Goal: Communication & Community: Answer question/provide support

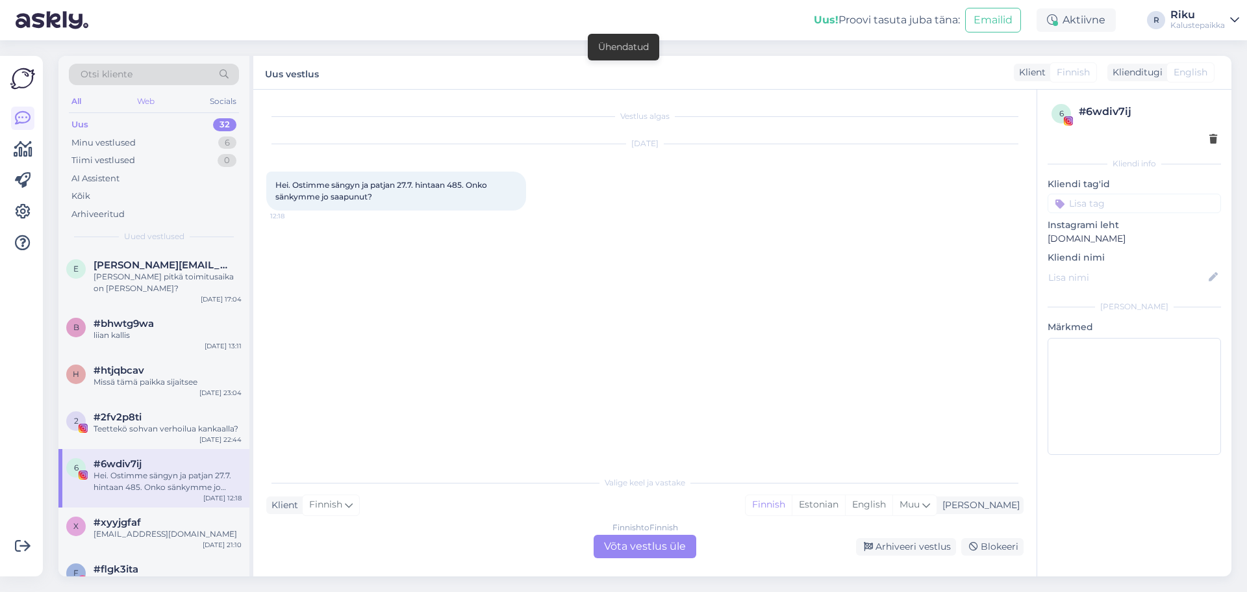
click at [145, 104] on div "Web" at bounding box center [145, 101] width 23 height 17
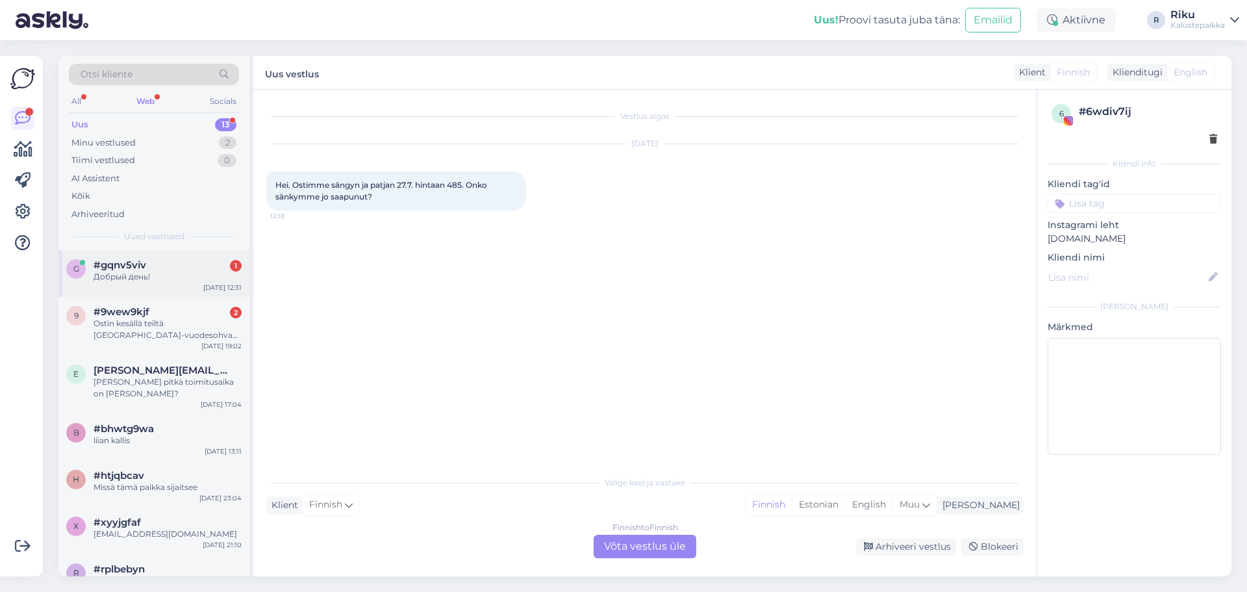
click at [169, 280] on div "Добрый день!" at bounding box center [168, 277] width 148 height 12
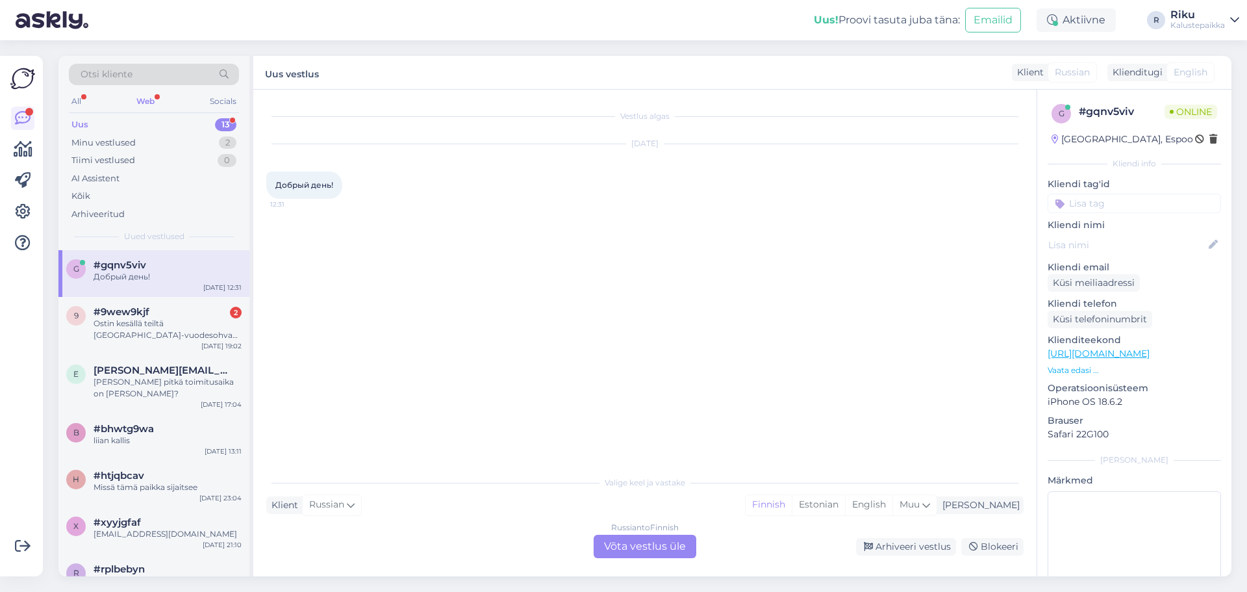
click at [655, 542] on div "Russian to Finnish Võta vestlus üle" at bounding box center [645, 546] width 103 height 23
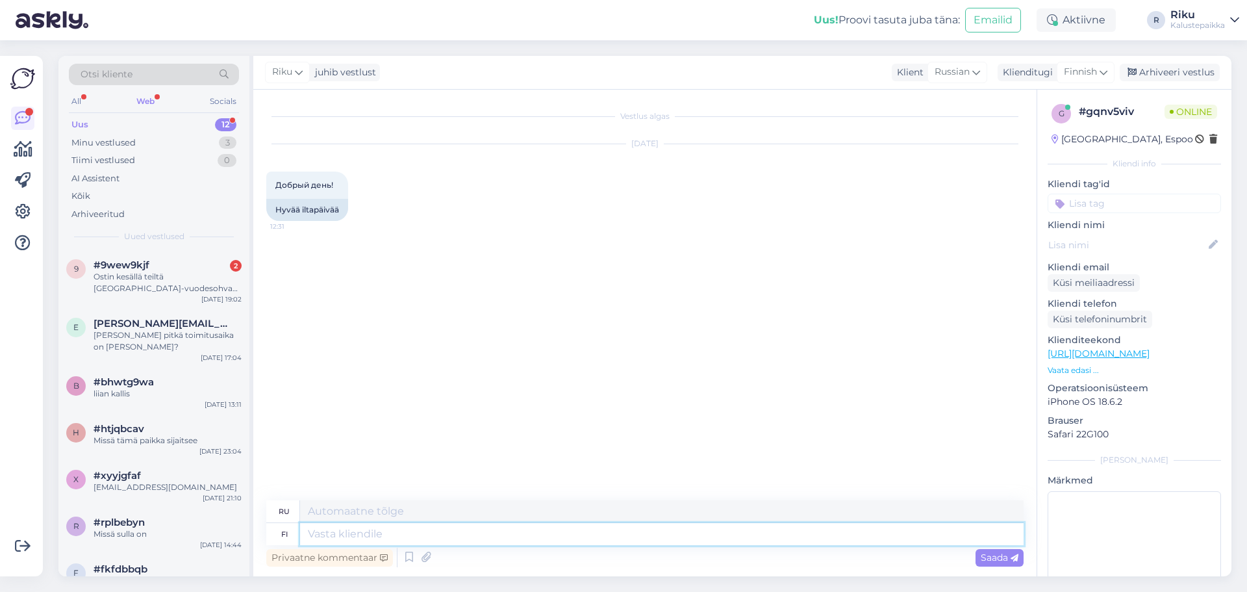
click at [429, 540] on textarea at bounding box center [662, 534] width 724 height 22
type textarea "Moikka"
type textarea "Привет"
type textarea "Moikka"
click at [988, 551] on div "Saada" at bounding box center [1000, 558] width 48 height 18
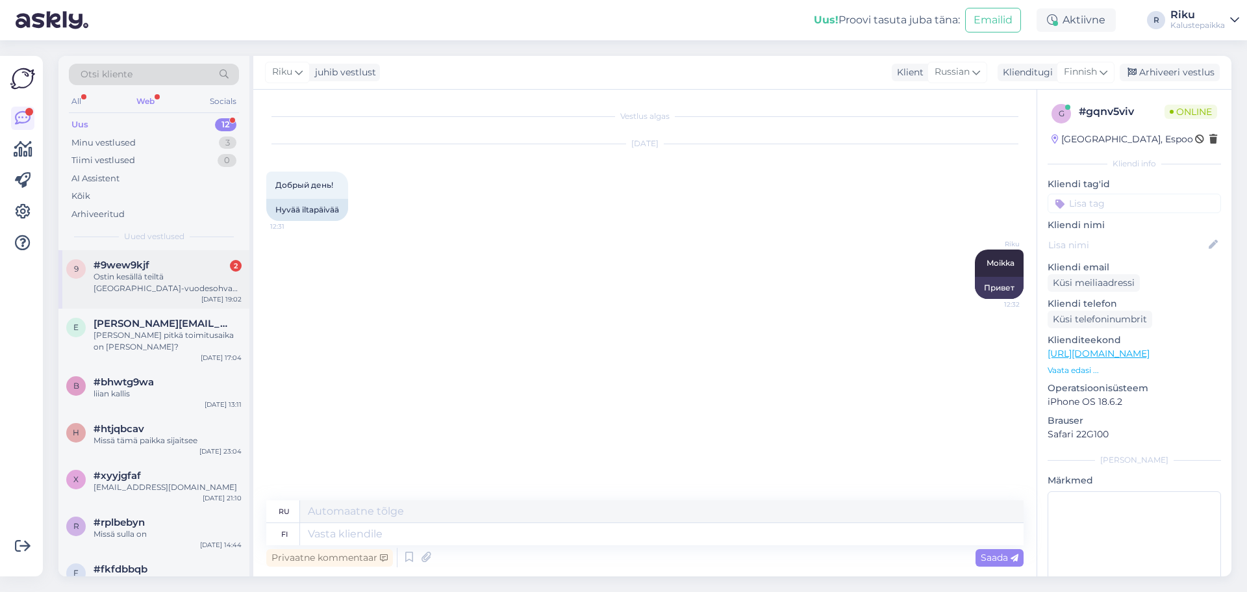
click at [168, 290] on div "Ostin kesällä teiltä [GEOGRAPHIC_DATA]-vuodesohvan. Toimittajilta puuttui sillo…" at bounding box center [168, 282] width 148 height 23
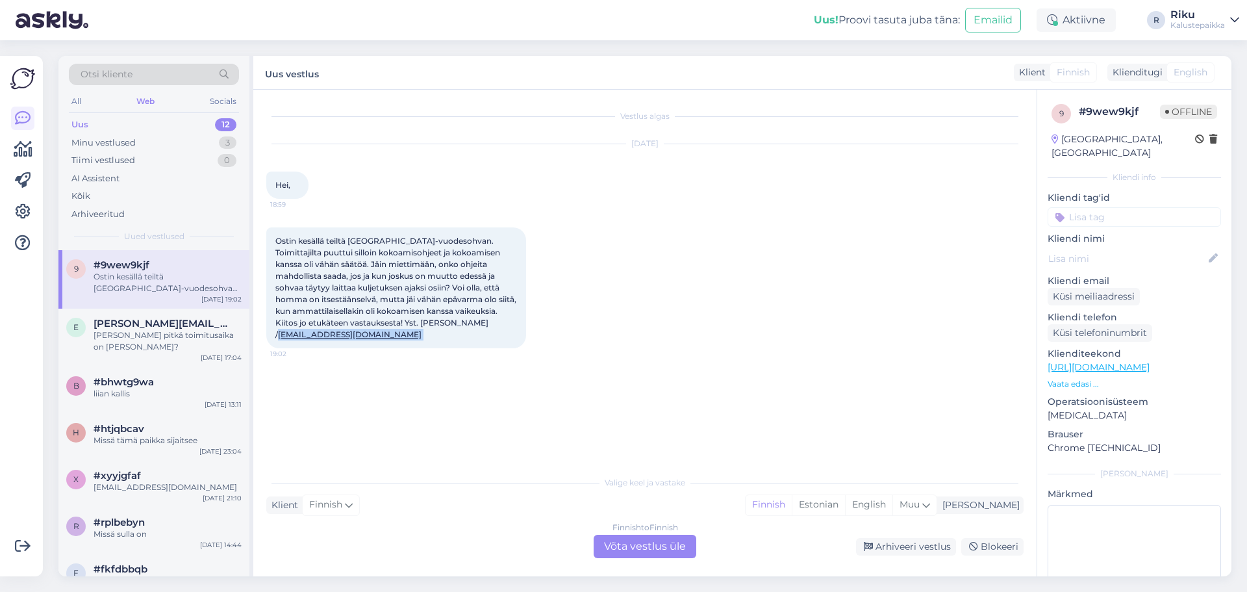
drag, startPoint x: 416, startPoint y: 343, endPoint x: 273, endPoint y: 338, distance: 143.0
click at [273, 338] on div "Ostin kesällä teiltä [GEOGRAPHIC_DATA]-vuodesohvan. Toimittajilta puuttui sillo…" at bounding box center [396, 287] width 260 height 121
copy span "[EMAIL_ADDRESS][DOMAIN_NAME]"
